Goal: Navigation & Orientation: Find specific page/section

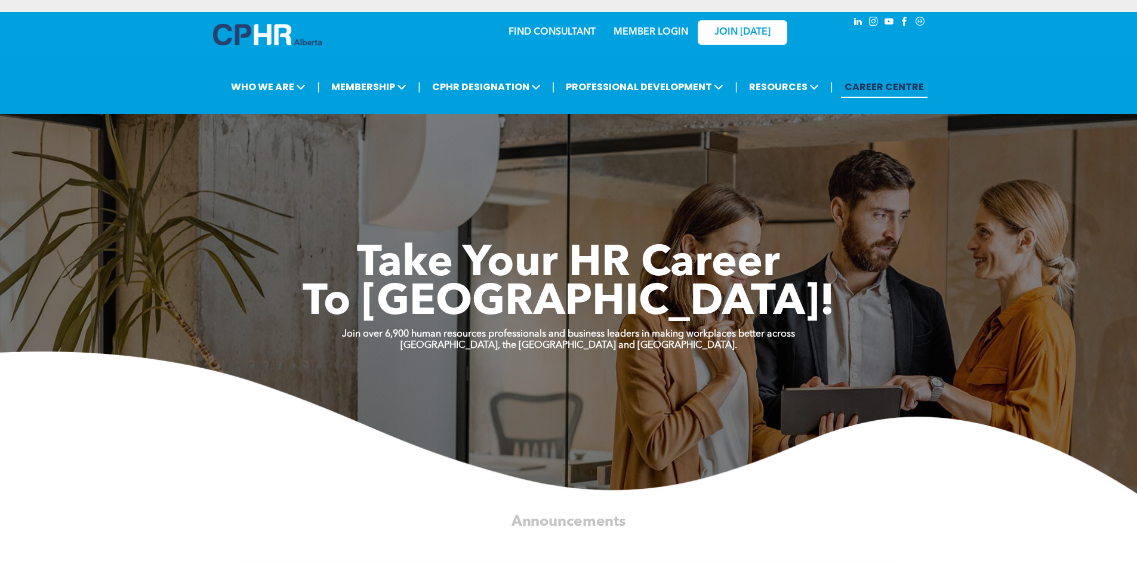
click at [654, 28] on link "MEMBER LOGIN" at bounding box center [651, 32] width 75 height 10
